Goal: Task Accomplishment & Management: Manage account settings

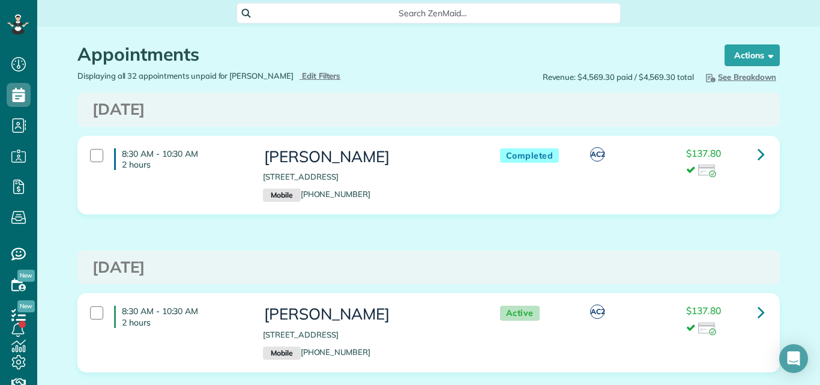
scroll to position [868, 0]
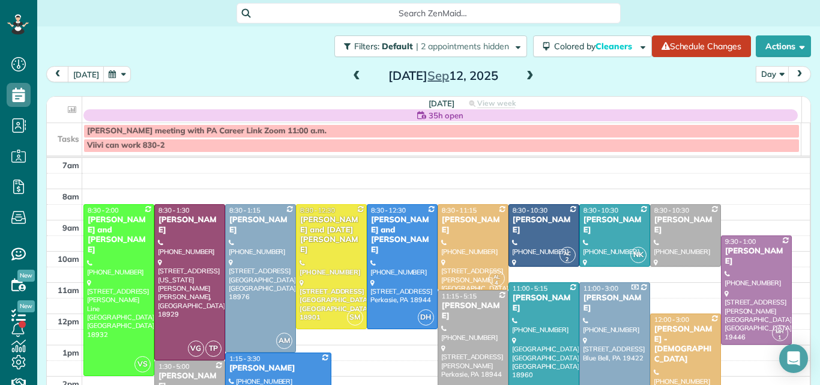
scroll to position [5, 5]
click at [84, 70] on button "[DATE]" at bounding box center [86, 74] width 37 height 16
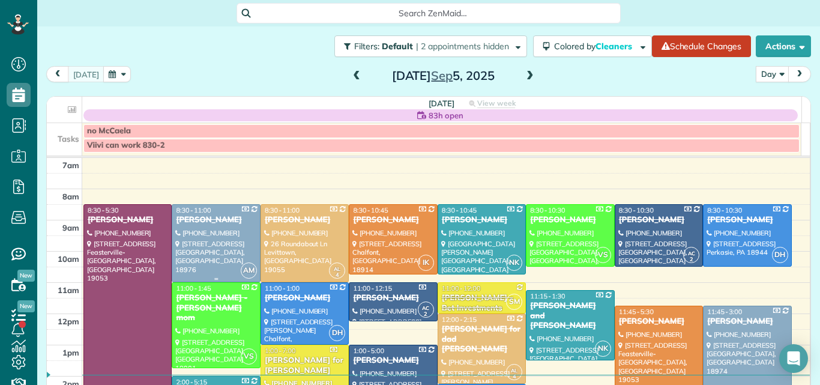
click at [222, 245] on div at bounding box center [215, 243] width 87 height 77
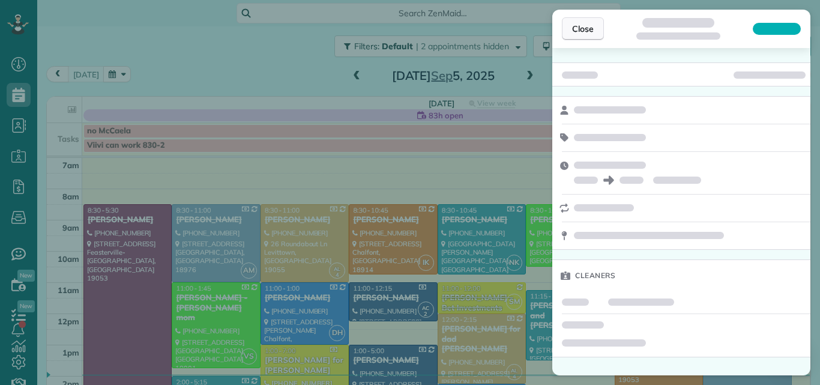
click at [579, 20] on button "Close" at bounding box center [583, 28] width 42 height 23
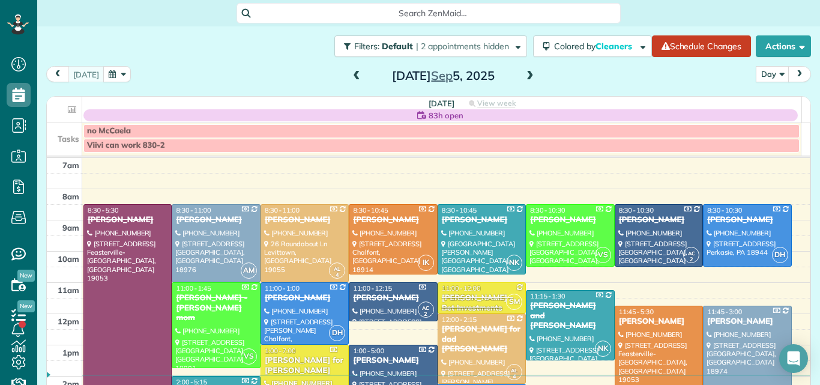
click at [524, 74] on span at bounding box center [530, 76] width 13 height 11
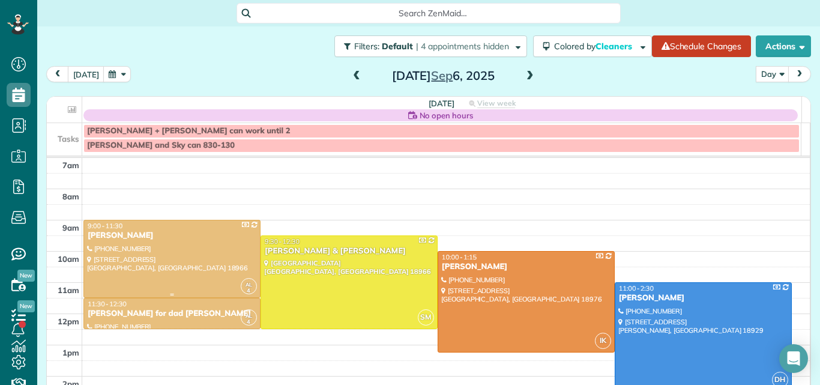
click at [136, 247] on div at bounding box center [172, 258] width 176 height 77
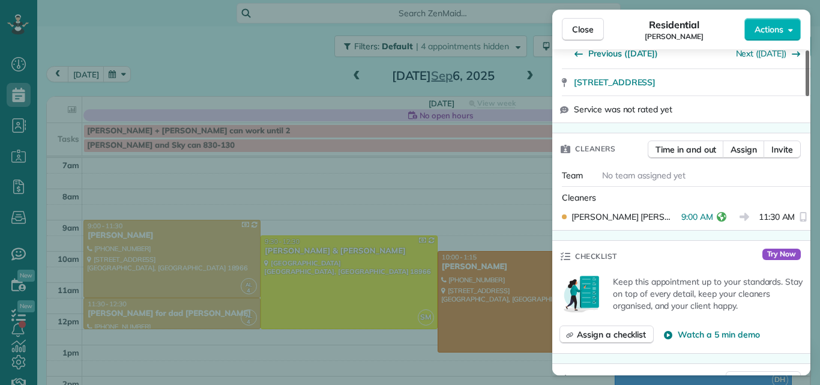
scroll to position [316, 0]
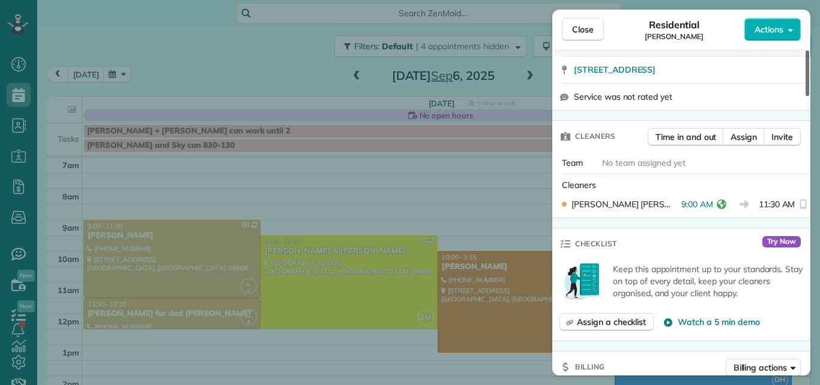
drag, startPoint x: 808, startPoint y: 86, endPoint x: 803, endPoint y: 130, distance: 44.7
click at [806, 96] on div at bounding box center [808, 73] width 4 height 46
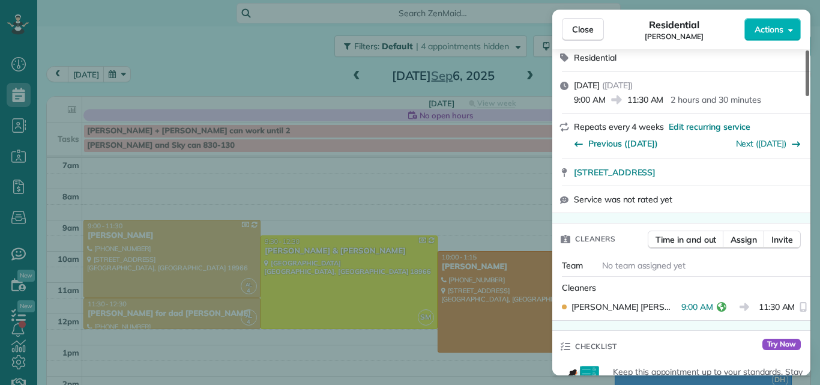
drag, startPoint x: 807, startPoint y: 102, endPoint x: 808, endPoint y: 85, distance: 17.5
click at [808, 85] on div at bounding box center [808, 73] width 4 height 46
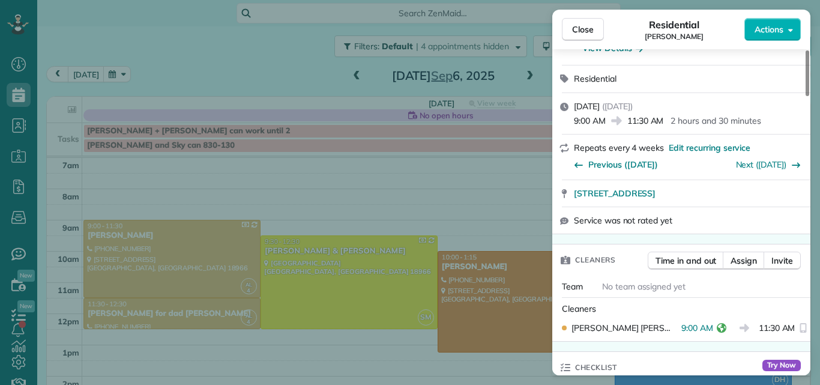
click at [145, 327] on div "Close Residential [PERSON_NAME] Actions This appointment is linked to Payroll I…" at bounding box center [410, 192] width 820 height 385
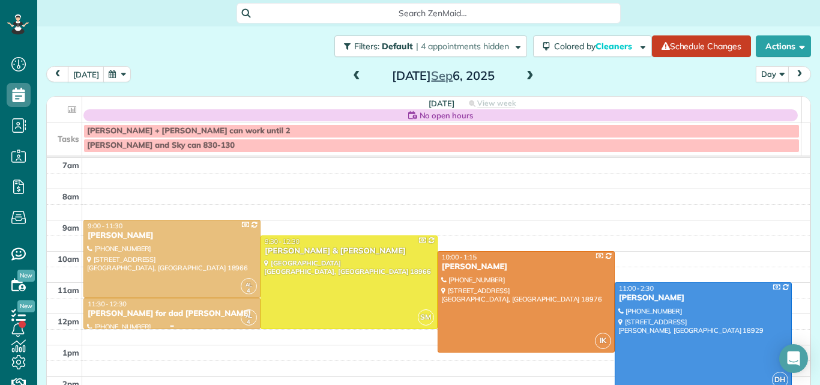
click at [146, 311] on div "[PERSON_NAME] for dad [PERSON_NAME]" at bounding box center [172, 314] width 170 height 10
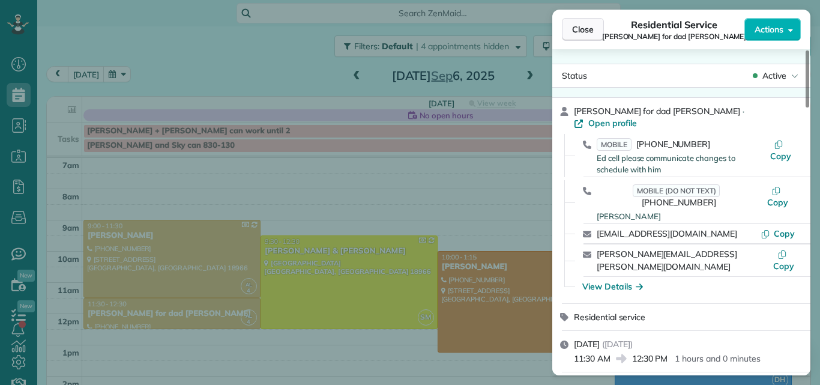
click at [587, 28] on span "Close" at bounding box center [583, 29] width 22 height 12
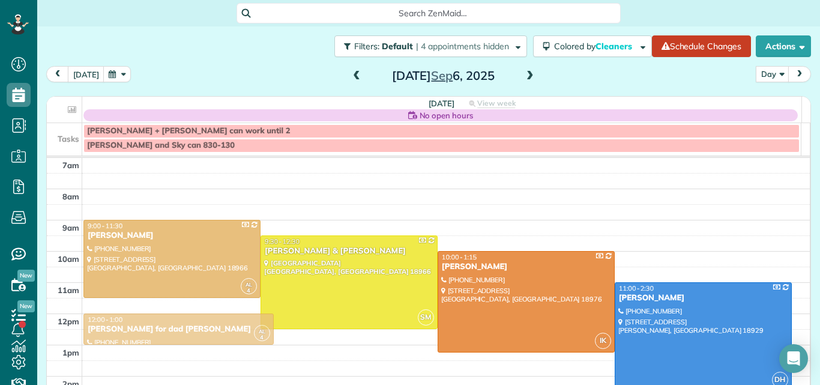
drag, startPoint x: 138, startPoint y: 311, endPoint x: 139, endPoint y: 328, distance: 17.4
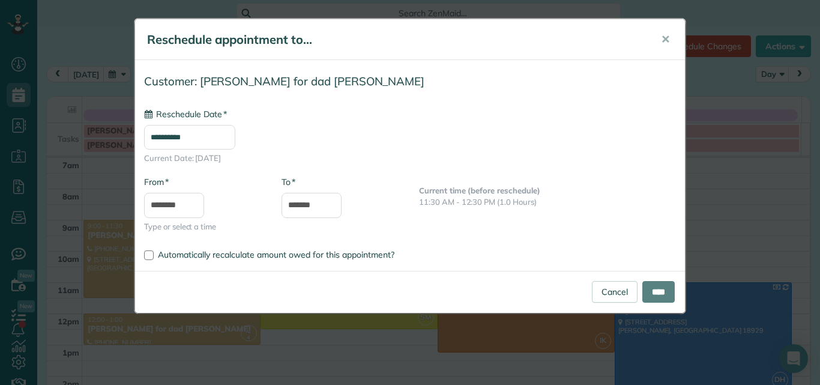
type input "**********"
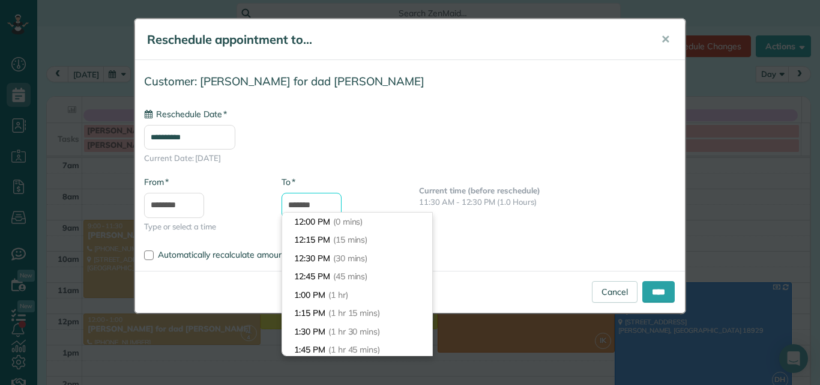
click at [305, 204] on input "*******" at bounding box center [312, 205] width 60 height 25
click at [658, 285] on input "****" at bounding box center [659, 292] width 32 height 22
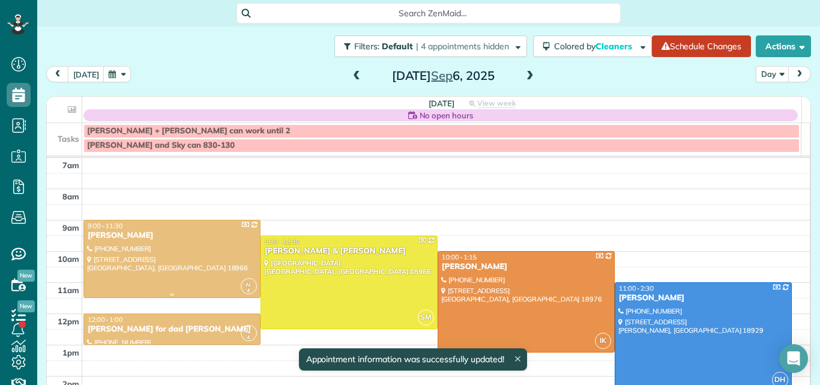
click at [185, 244] on div at bounding box center [172, 258] width 176 height 77
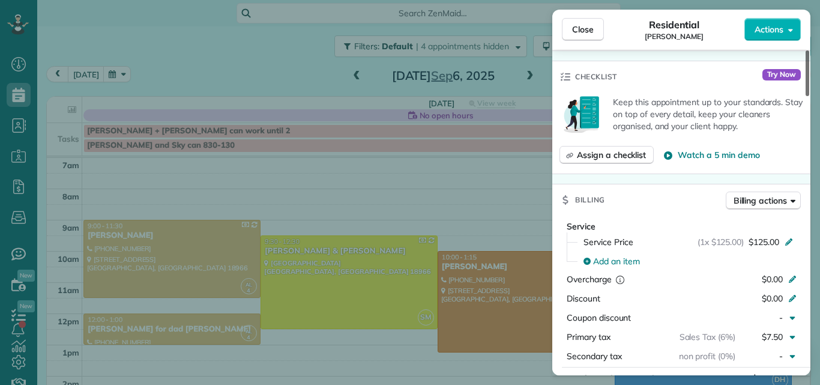
scroll to position [543, 0]
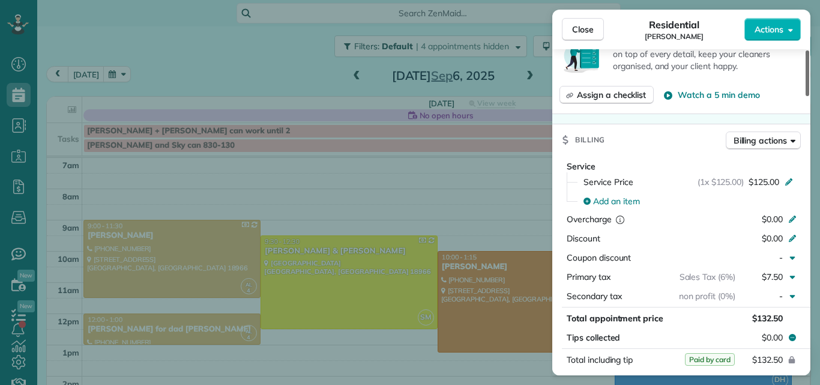
drag, startPoint x: 808, startPoint y: 82, endPoint x: 800, endPoint y: 159, distance: 76.7
click at [806, 96] on div at bounding box center [808, 73] width 4 height 46
click at [762, 147] on span "Billing actions" at bounding box center [760, 141] width 53 height 12
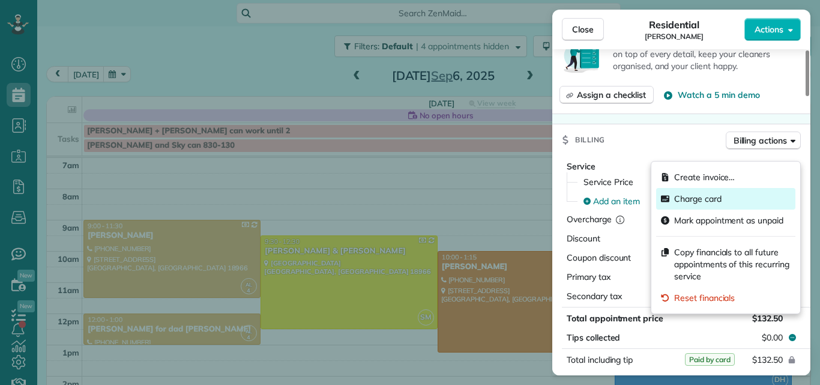
click at [703, 192] on div "Charge card" at bounding box center [725, 199] width 139 height 22
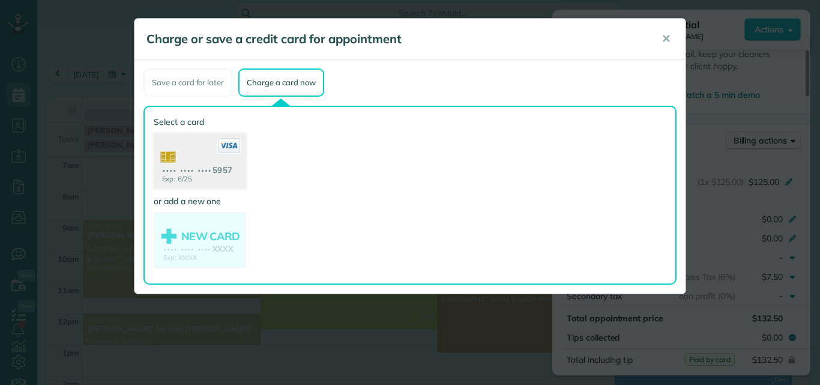
click at [187, 154] on use at bounding box center [200, 162] width 92 height 58
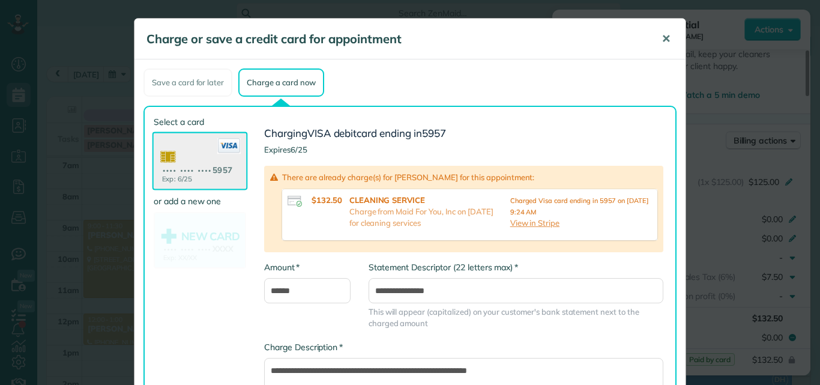
click at [662, 38] on span "✕" at bounding box center [666, 39] width 9 height 14
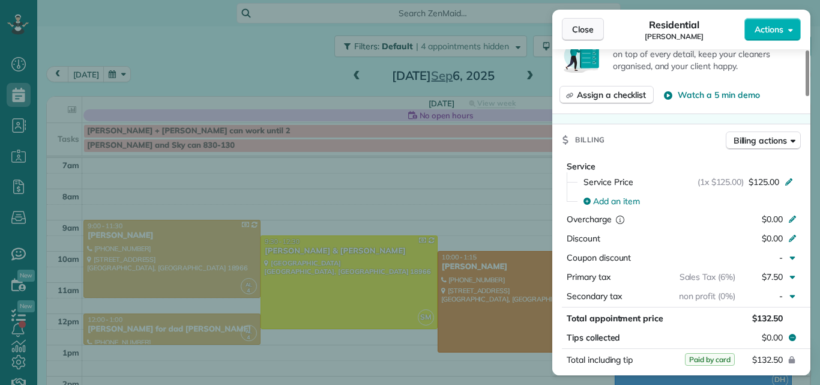
click at [587, 26] on span "Close" at bounding box center [583, 29] width 22 height 12
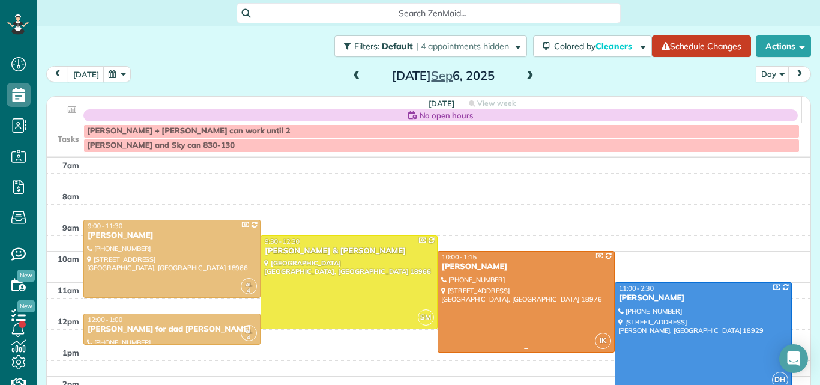
click at [491, 295] on div at bounding box center [526, 302] width 176 height 100
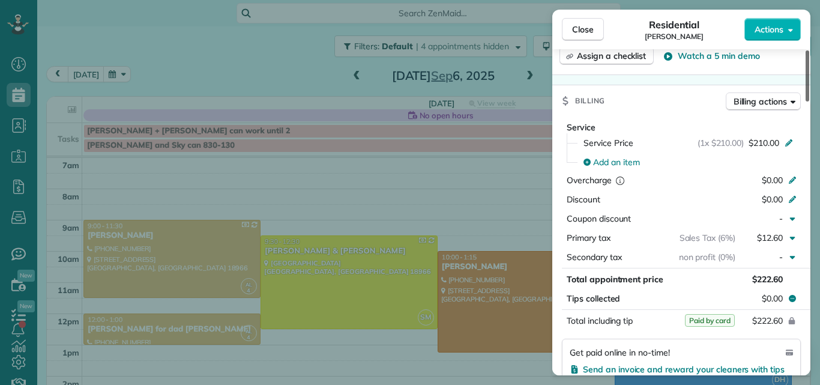
scroll to position [536, 0]
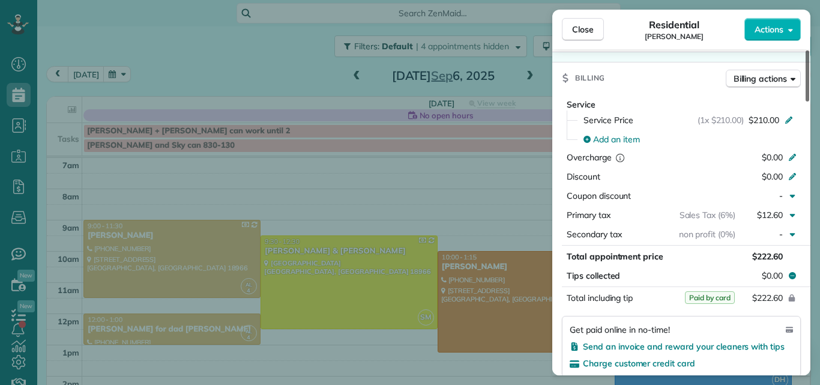
drag, startPoint x: 805, startPoint y: 91, endPoint x: 793, endPoint y: 174, distance: 84.4
click at [806, 102] on div at bounding box center [808, 75] width 4 height 51
click at [586, 28] on span "Close" at bounding box center [583, 29] width 22 height 12
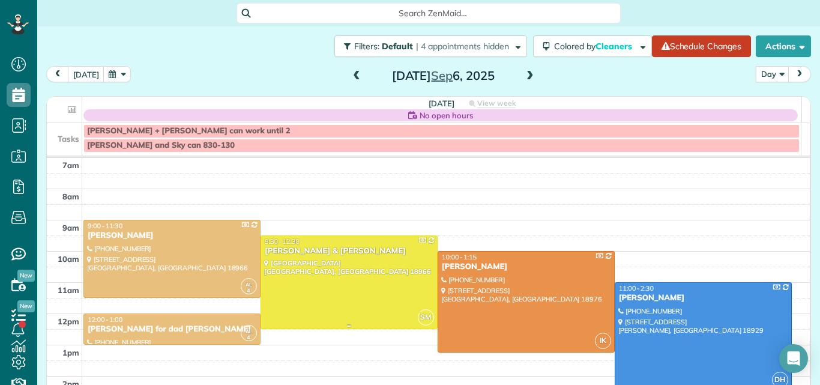
click at [360, 274] on div at bounding box center [349, 282] width 176 height 92
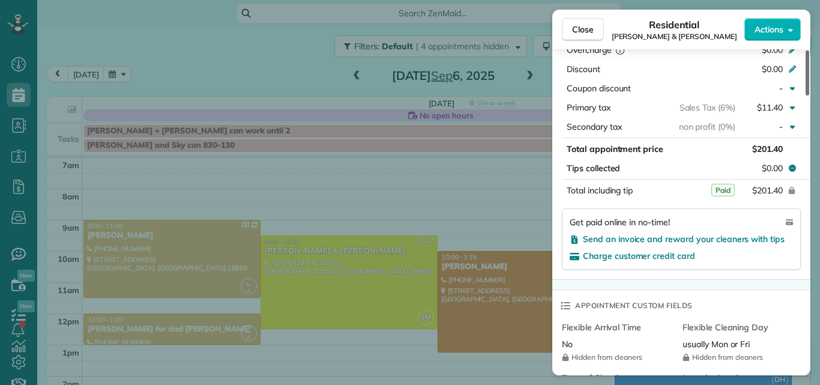
drag, startPoint x: 808, startPoint y: 83, endPoint x: 810, endPoint y: 172, distance: 89.5
click at [810, 95] on div at bounding box center [808, 72] width 4 height 45
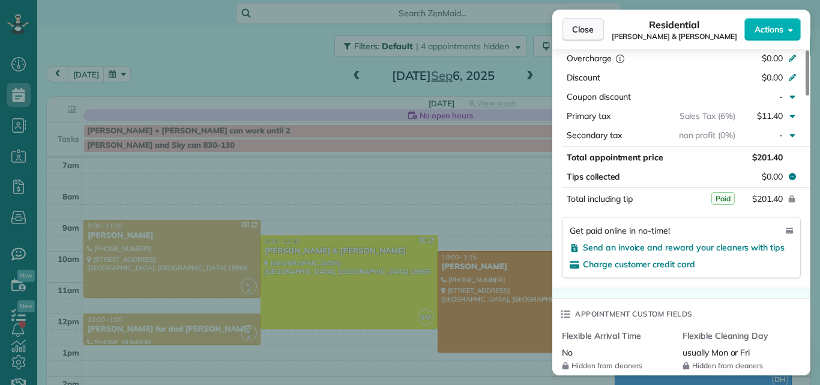
click at [583, 27] on span "Close" at bounding box center [583, 29] width 22 height 12
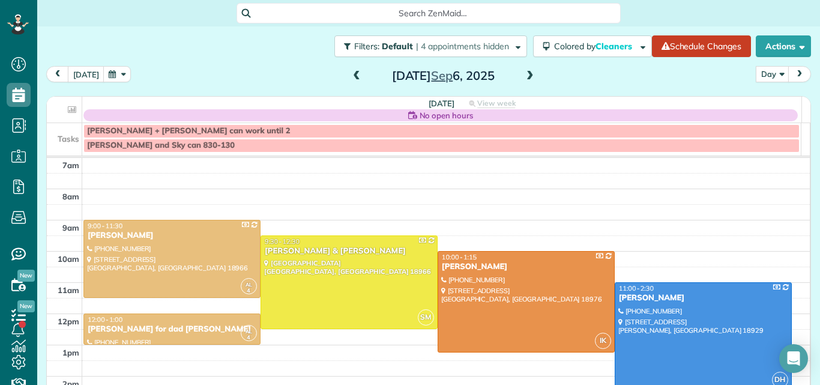
click at [643, 318] on div at bounding box center [704, 337] width 176 height 108
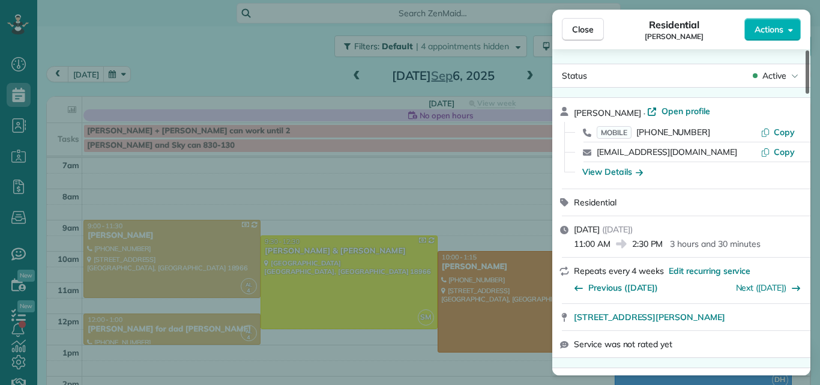
drag, startPoint x: 807, startPoint y: 77, endPoint x: 806, endPoint y: -38, distance: 115.3
click at [806, 50] on div at bounding box center [808, 71] width 4 height 43
click at [586, 24] on span "Close" at bounding box center [583, 29] width 22 height 12
